Goal: Task Accomplishment & Management: Complete application form

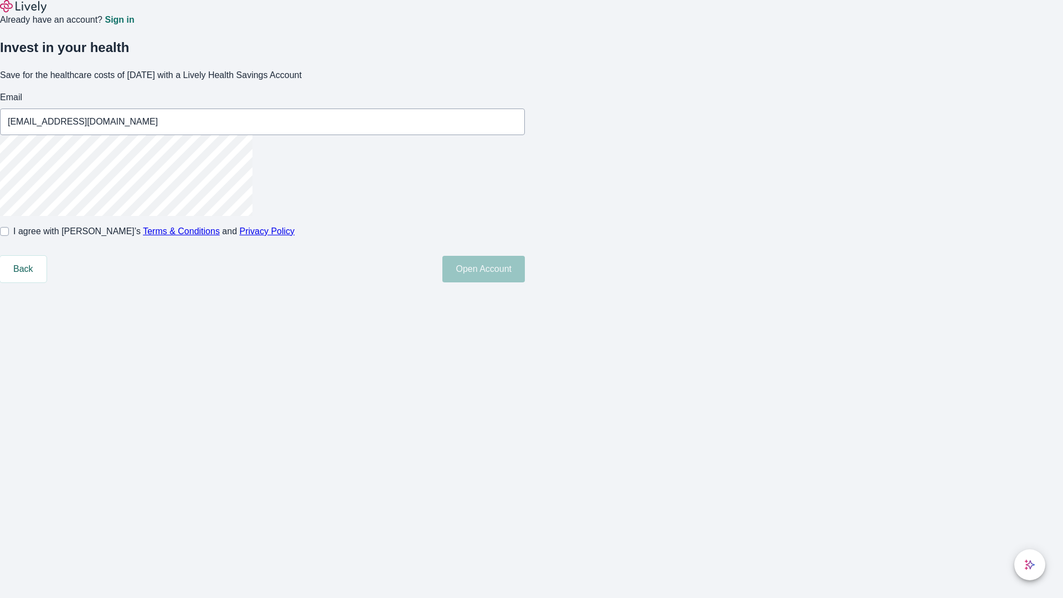
click at [9, 236] on input "I agree with Lively’s Terms & Conditions and Privacy Policy" at bounding box center [4, 231] width 9 height 9
checkbox input "true"
click at [525, 282] on button "Open Account" at bounding box center [483, 269] width 83 height 27
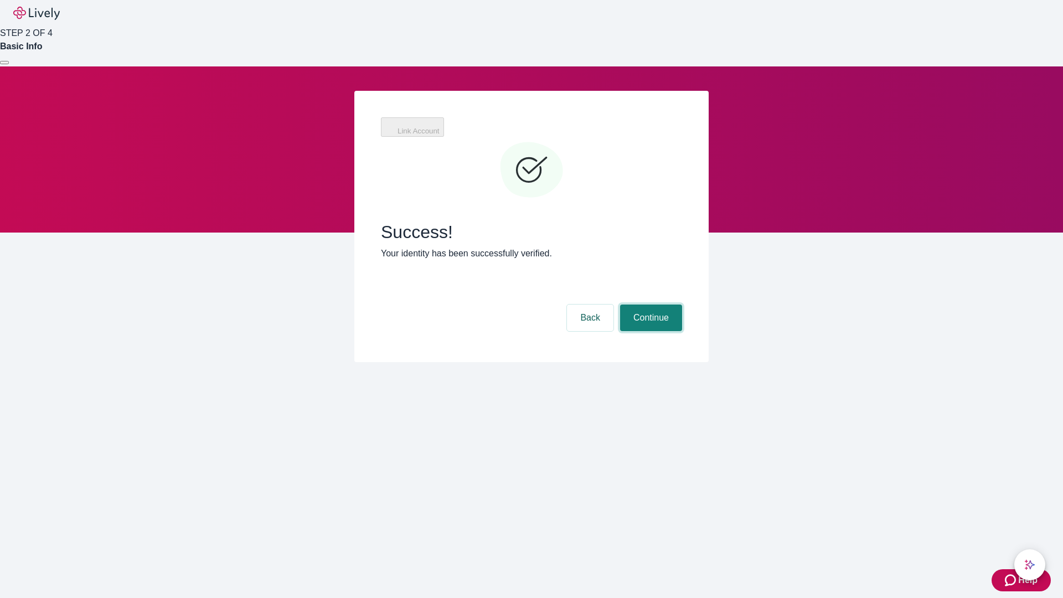
click at [650, 305] on button "Continue" at bounding box center [651, 318] width 62 height 27
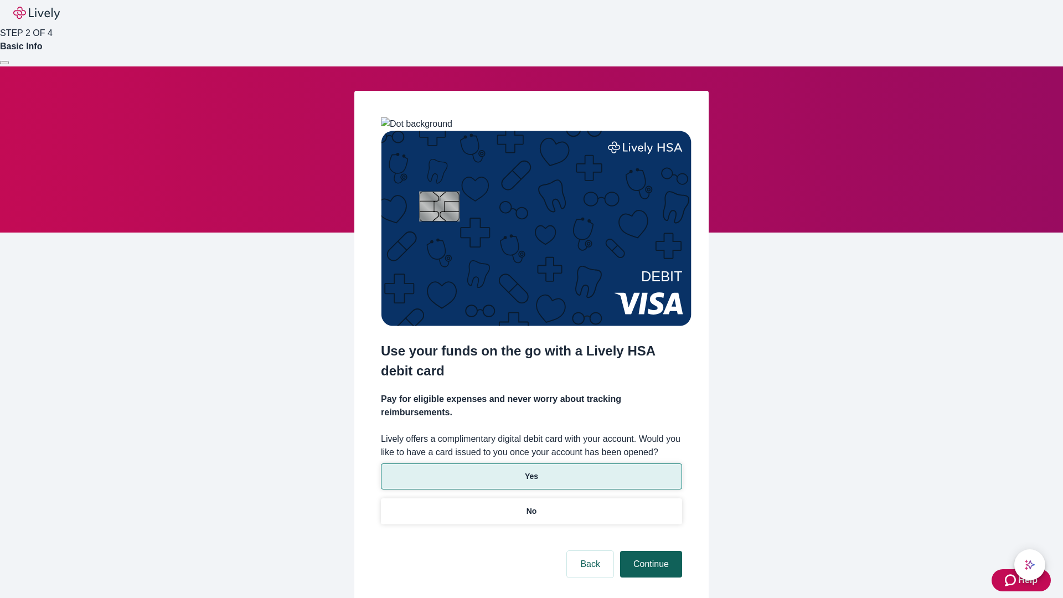
click at [531, 471] on p "Yes" at bounding box center [531, 477] width 13 height 12
click at [650, 551] on button "Continue" at bounding box center [651, 564] width 62 height 27
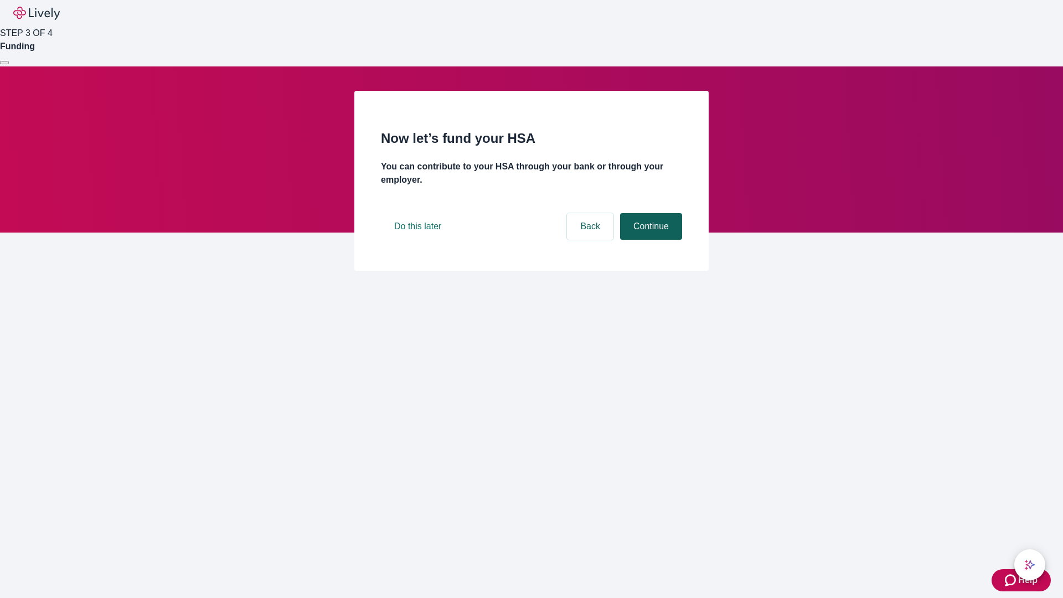
click at [650, 240] on button "Continue" at bounding box center [651, 226] width 62 height 27
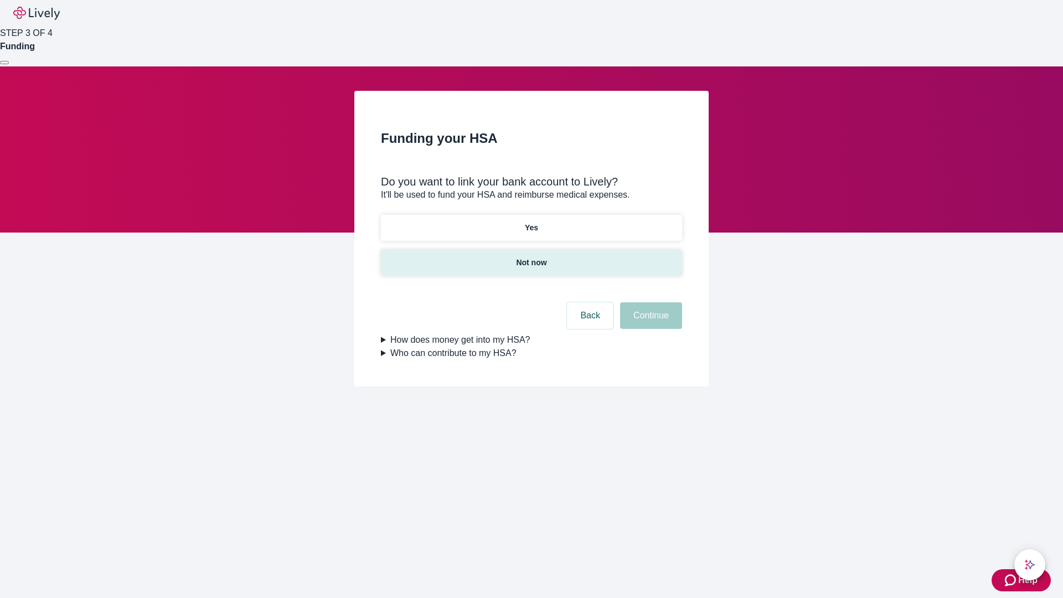
click at [531, 257] on p "Not now" at bounding box center [531, 263] width 30 height 12
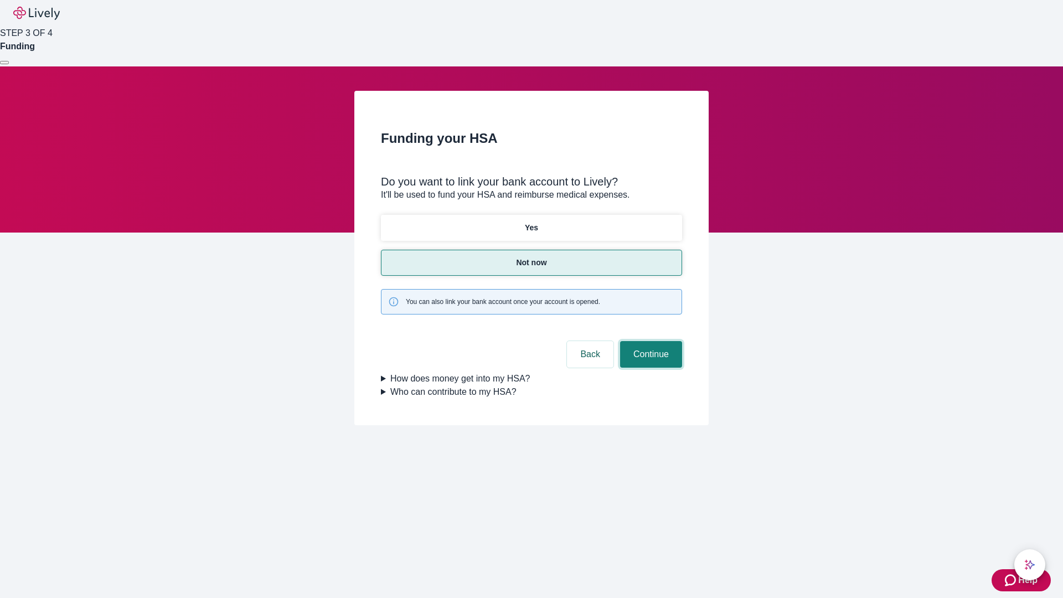
click at [650, 341] on button "Continue" at bounding box center [651, 354] width 62 height 27
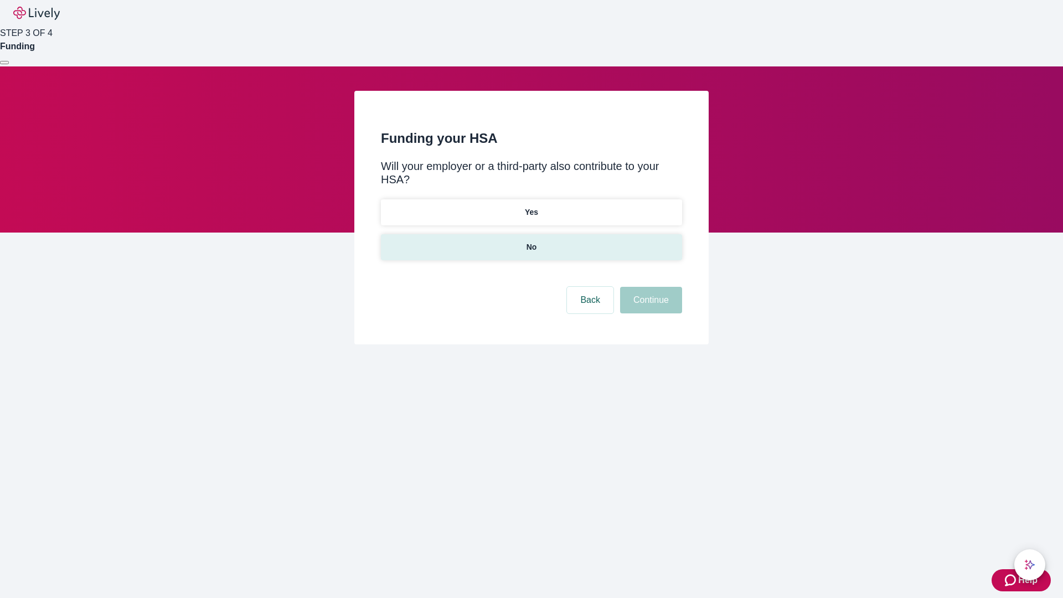
click at [531, 241] on p "No" at bounding box center [532, 247] width 11 height 12
click at [650, 287] on button "Continue" at bounding box center [651, 300] width 62 height 27
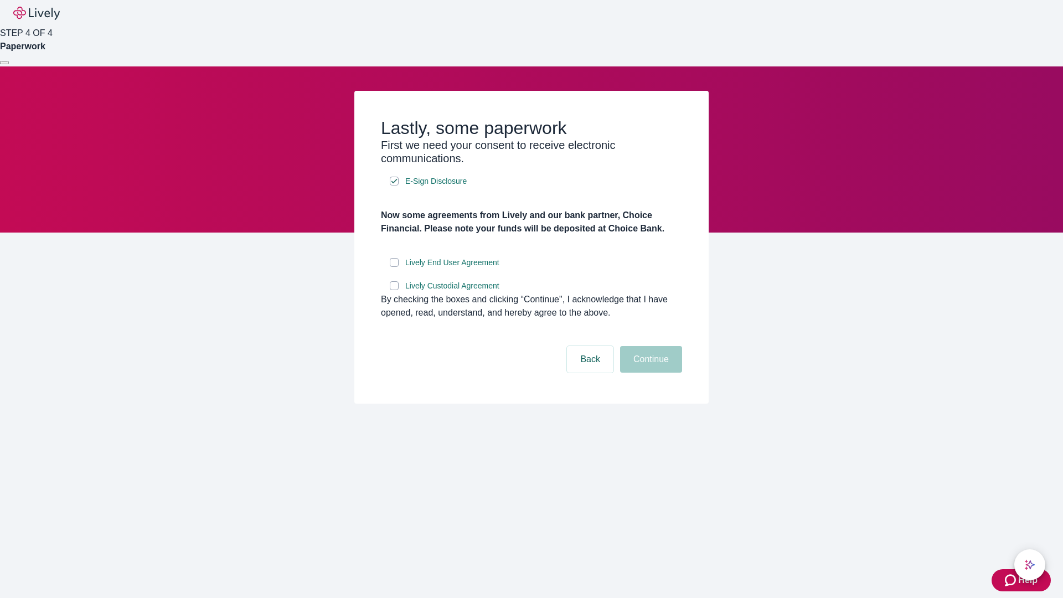
click at [394, 267] on input "Lively End User Agreement" at bounding box center [394, 262] width 9 height 9
checkbox input "true"
click at [394, 290] on input "Lively Custodial Agreement" at bounding box center [394, 285] width 9 height 9
checkbox input "true"
click at [650, 373] on button "Continue" at bounding box center [651, 359] width 62 height 27
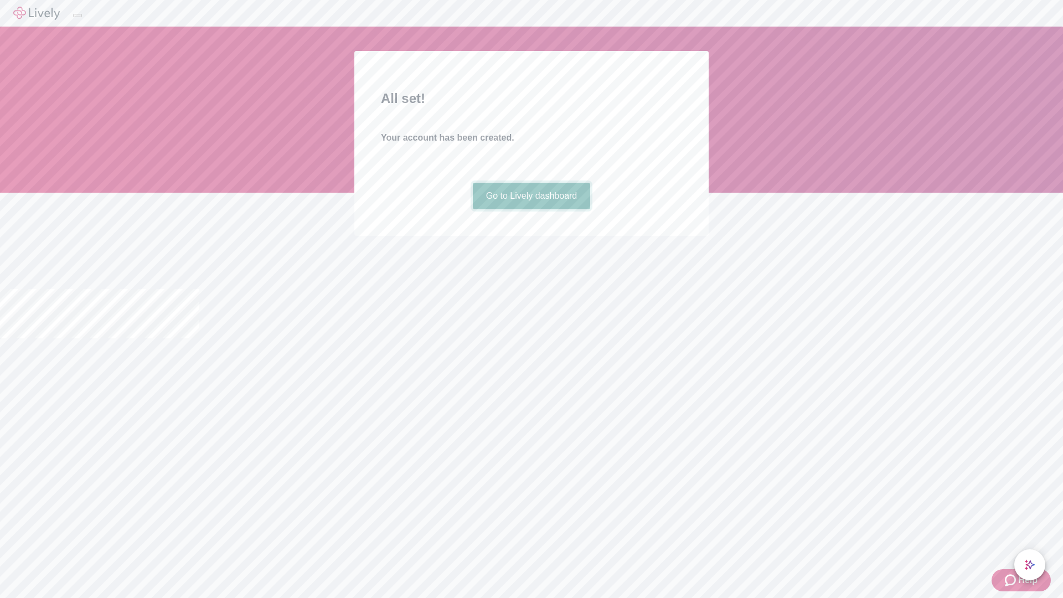
click at [531, 209] on link "Go to Lively dashboard" at bounding box center [532, 196] width 118 height 27
